Goal: Check status: Check status

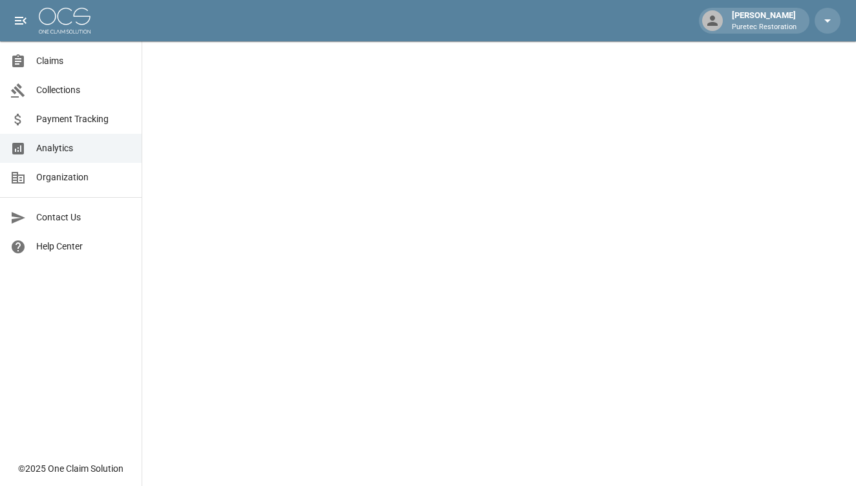
click at [65, 67] on span "Claims" at bounding box center [83, 61] width 95 height 14
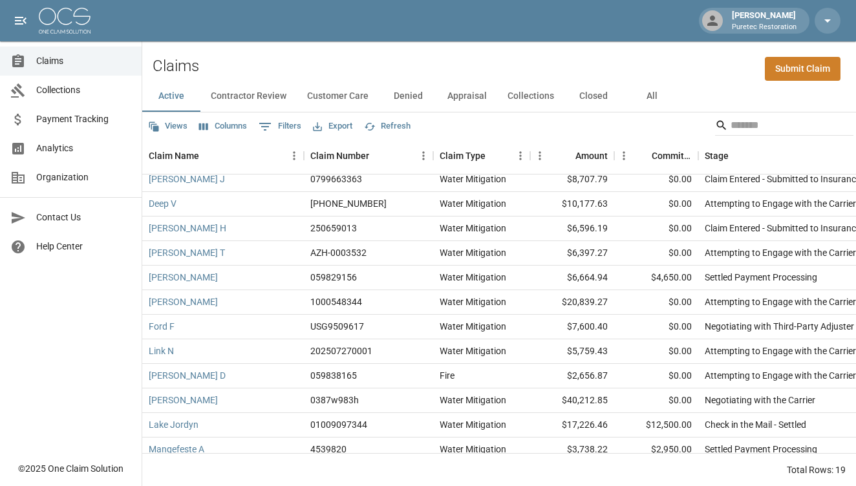
scroll to position [33, 0]
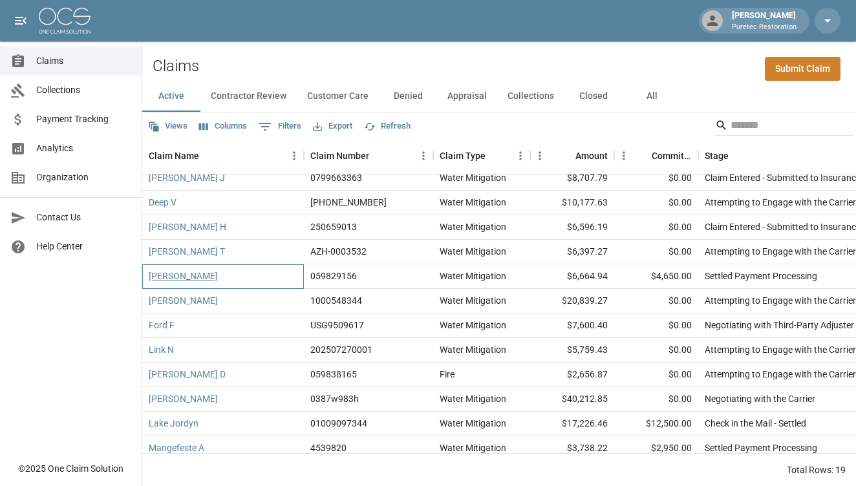
click at [180, 281] on link "[PERSON_NAME]" at bounding box center [183, 275] width 69 height 13
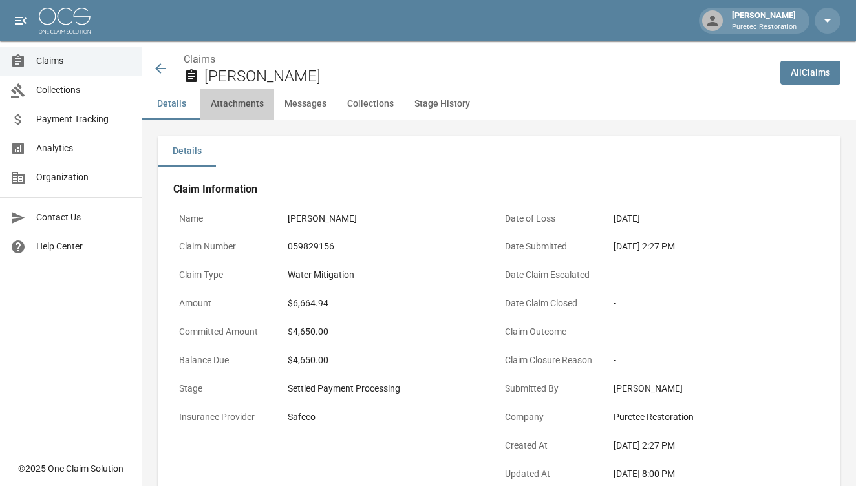
click at [233, 103] on button "Attachments" at bounding box center [237, 104] width 74 height 31
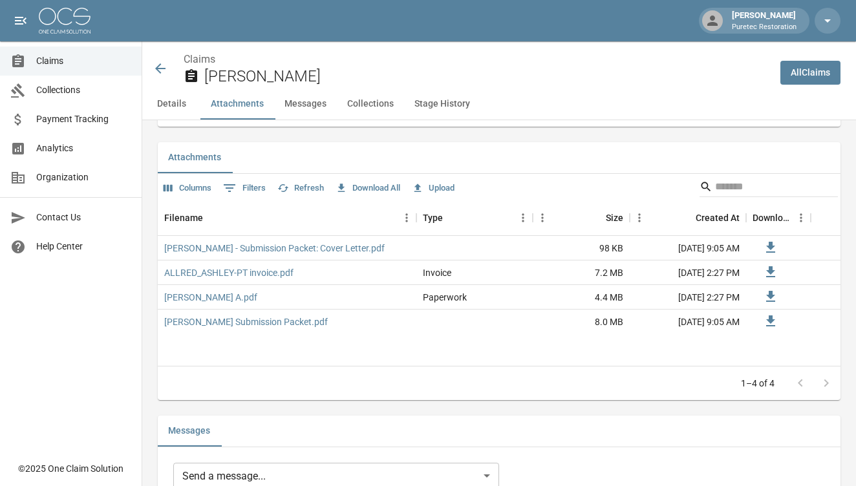
scroll to position [786, 0]
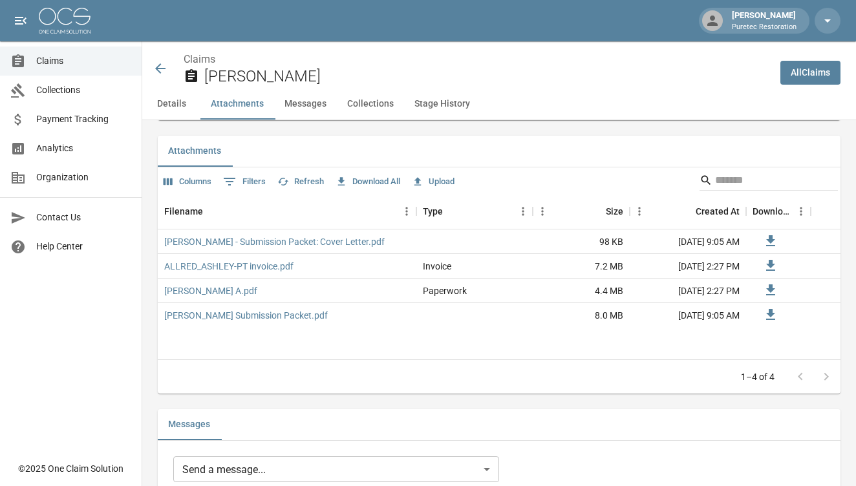
click at [308, 101] on button "Messages" at bounding box center [305, 104] width 63 height 31
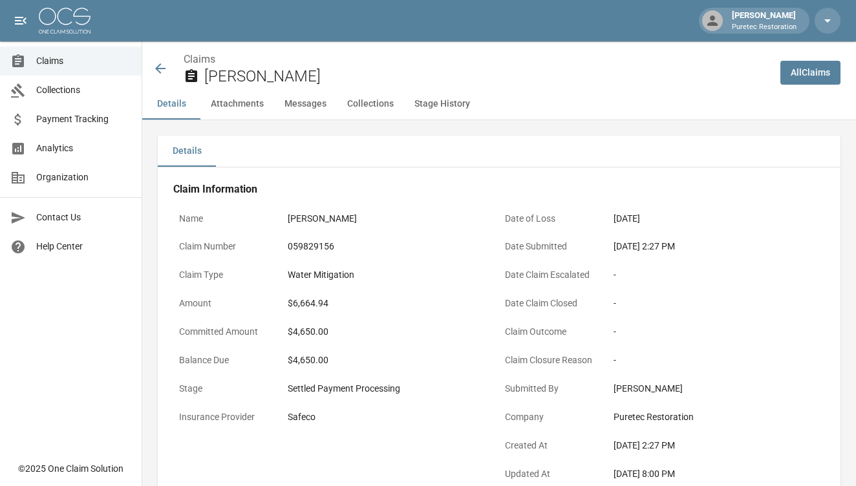
scroll to position [0, 0]
click at [68, 67] on span "Claims" at bounding box center [83, 61] width 95 height 14
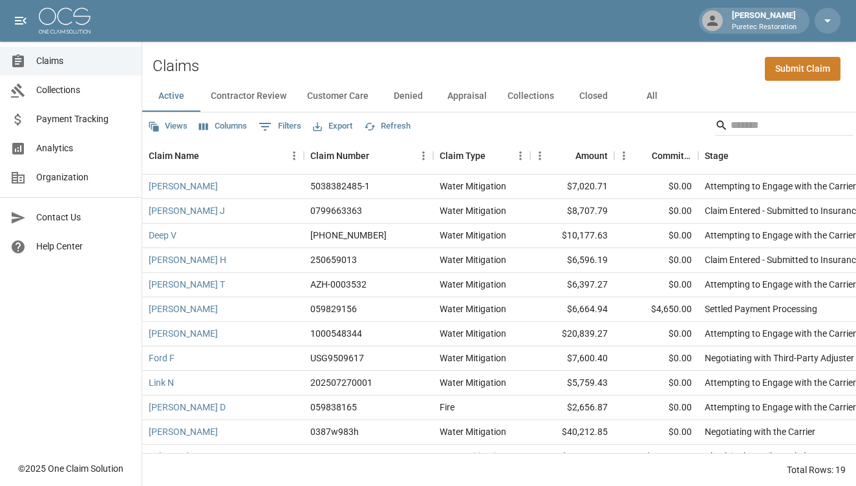
click at [54, 149] on span "Analytics" at bounding box center [83, 149] width 95 height 14
